Goal: Find specific page/section: Find specific page/section

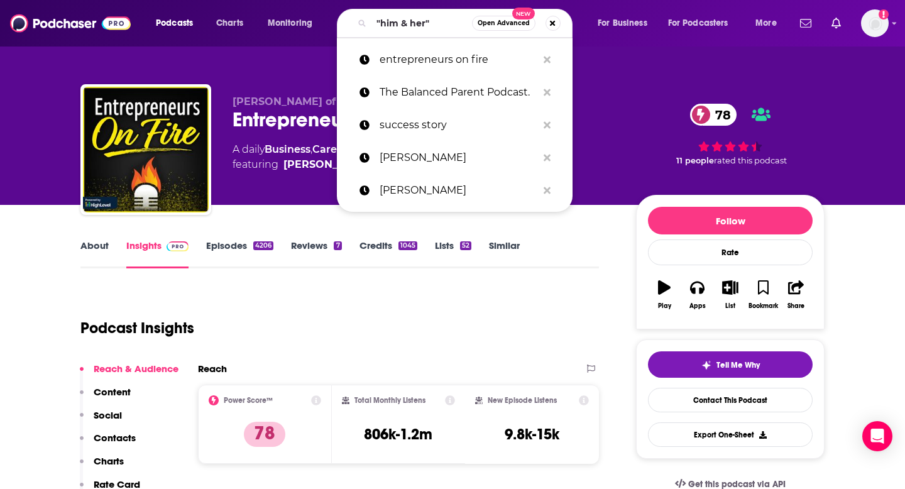
click at [415, 26] on input ""him & her"" at bounding box center [421, 23] width 101 height 20
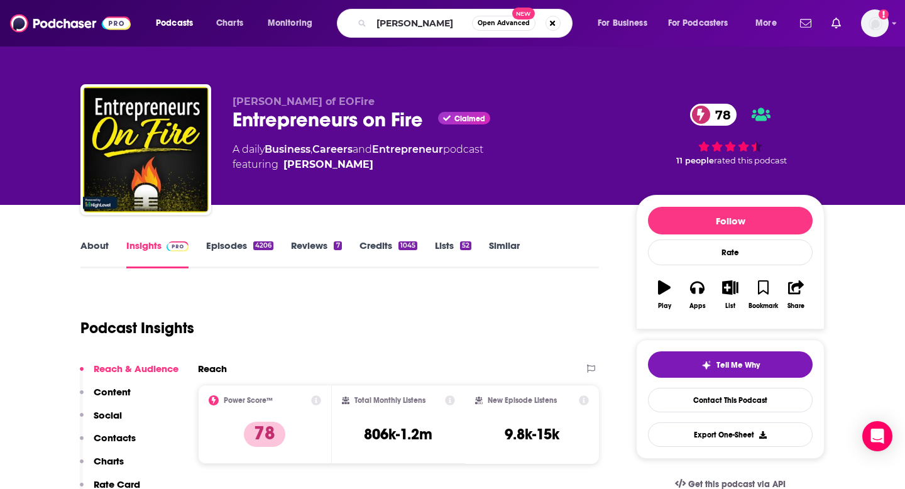
type input "[PERSON_NAME]"
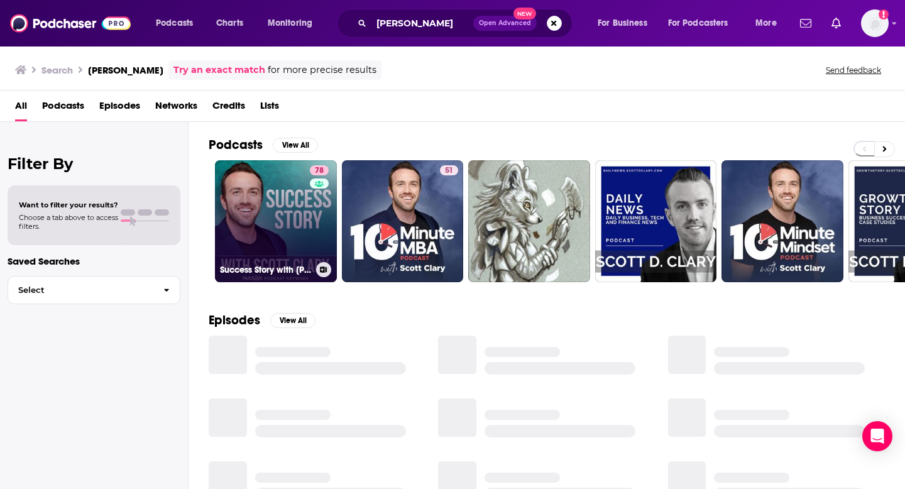
click at [273, 207] on link "78 Success Story with [PERSON_NAME]" at bounding box center [276, 221] width 122 height 122
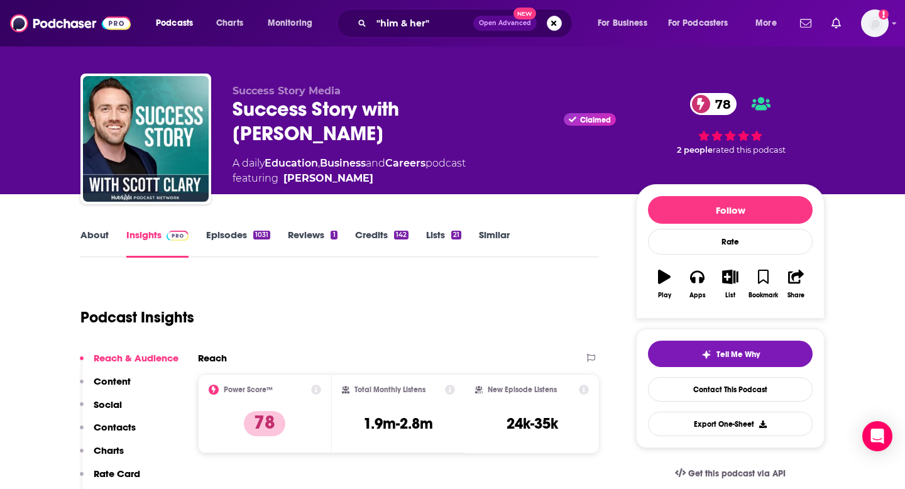
scroll to position [18, 0]
